Goal: Information Seeking & Learning: Learn about a topic

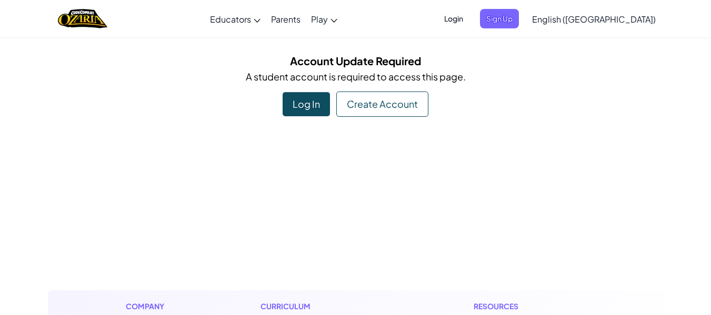
click at [318, 112] on div "Log In" at bounding box center [305, 104] width 47 height 24
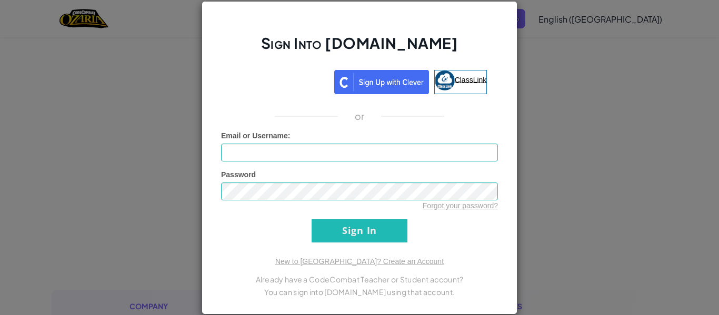
click at [467, 89] on link "ClassLink" at bounding box center [460, 82] width 53 height 24
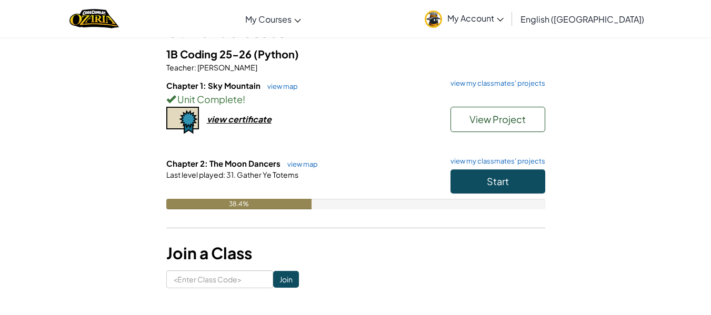
scroll to position [85, 0]
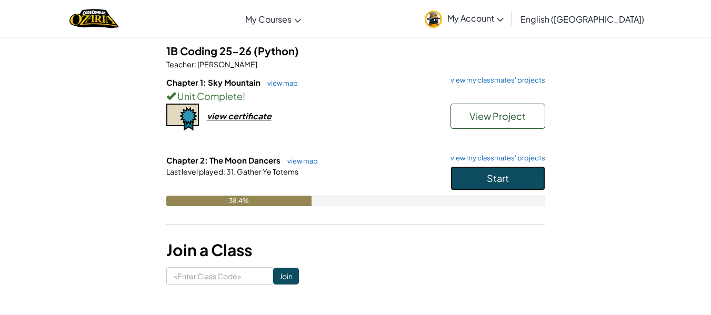
click at [478, 173] on button "Start" at bounding box center [497, 178] width 95 height 24
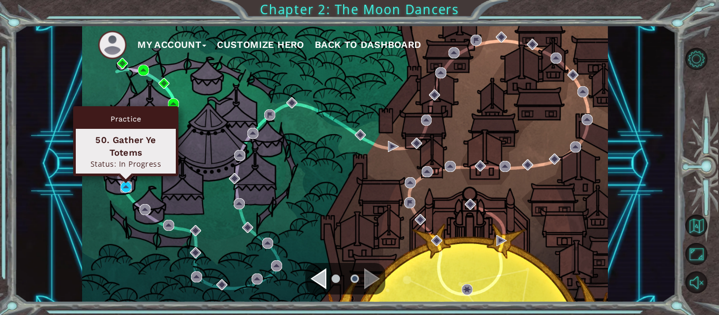
click at [125, 186] on img at bounding box center [125, 186] width 11 height 11
